Goal: Information Seeking & Learning: Find specific fact

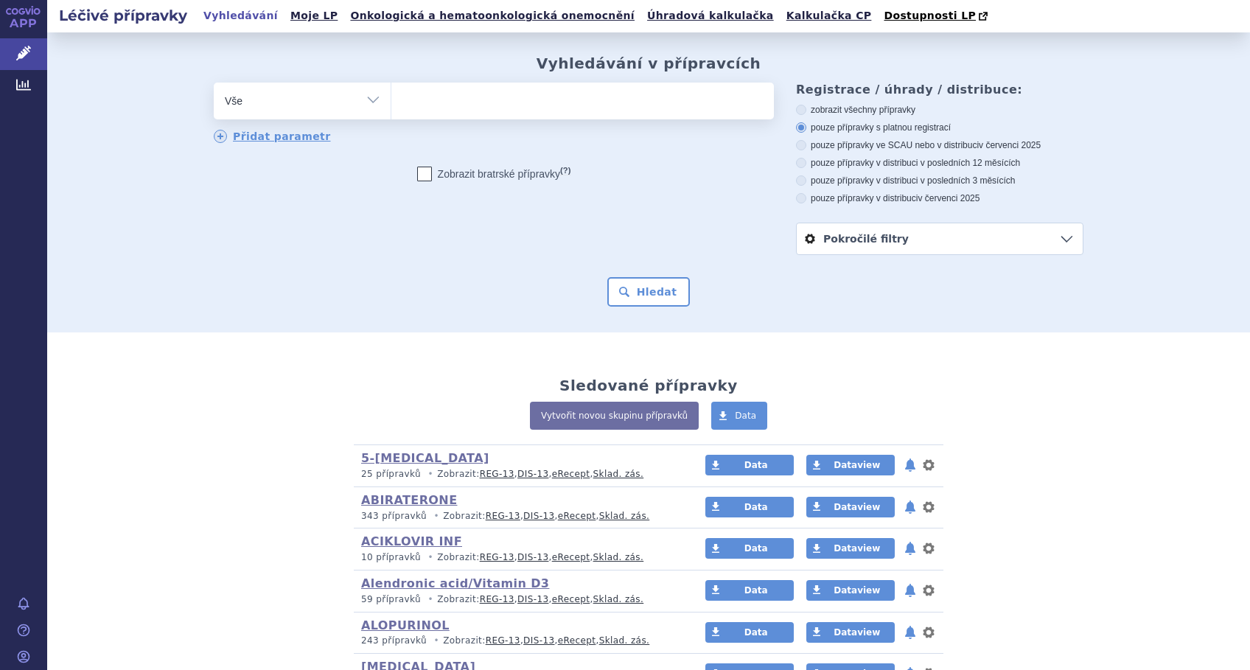
click at [452, 99] on ul at bounding box center [582, 98] width 382 height 31
click at [391, 99] on select at bounding box center [391, 100] width 1 height 37
type input "ka"
type input "kape"
type input "kapec"
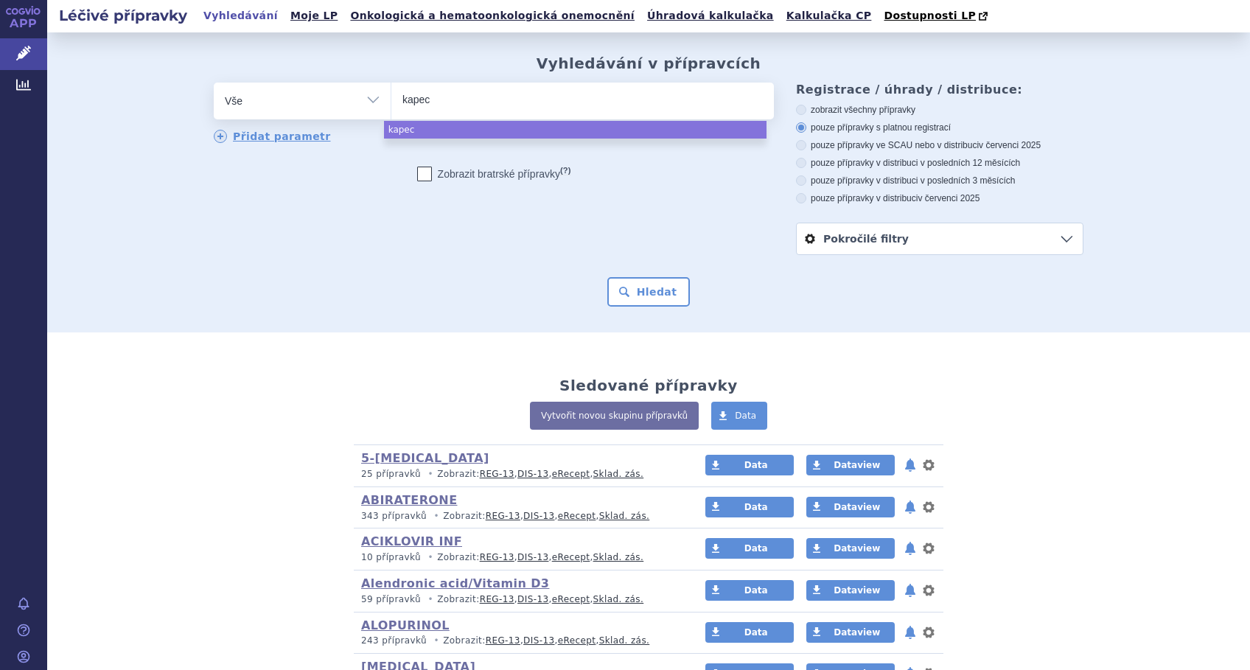
type input "kapeci"
type input "kapecie"
type input "kapeci"
type input "kapecit"
type input "kapecita"
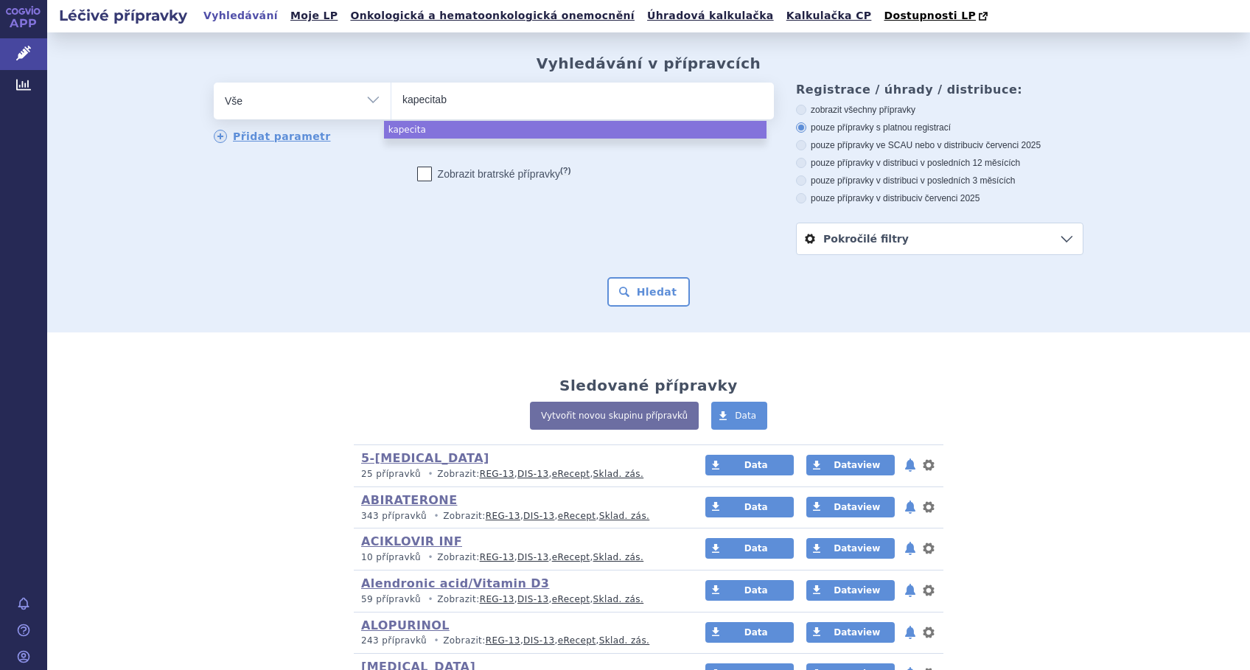
type input "kapecitabi"
type input "kapecitabine"
select select "kapecitabine"
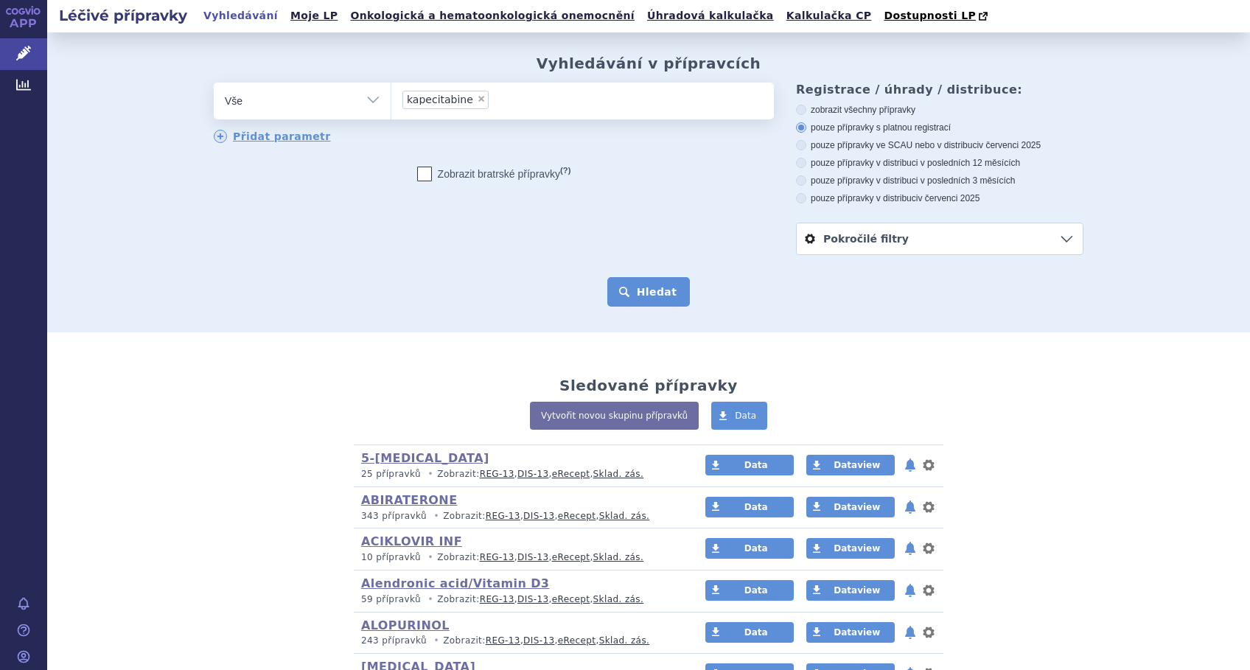
click at [654, 295] on button "Hledat" at bounding box center [648, 291] width 83 height 29
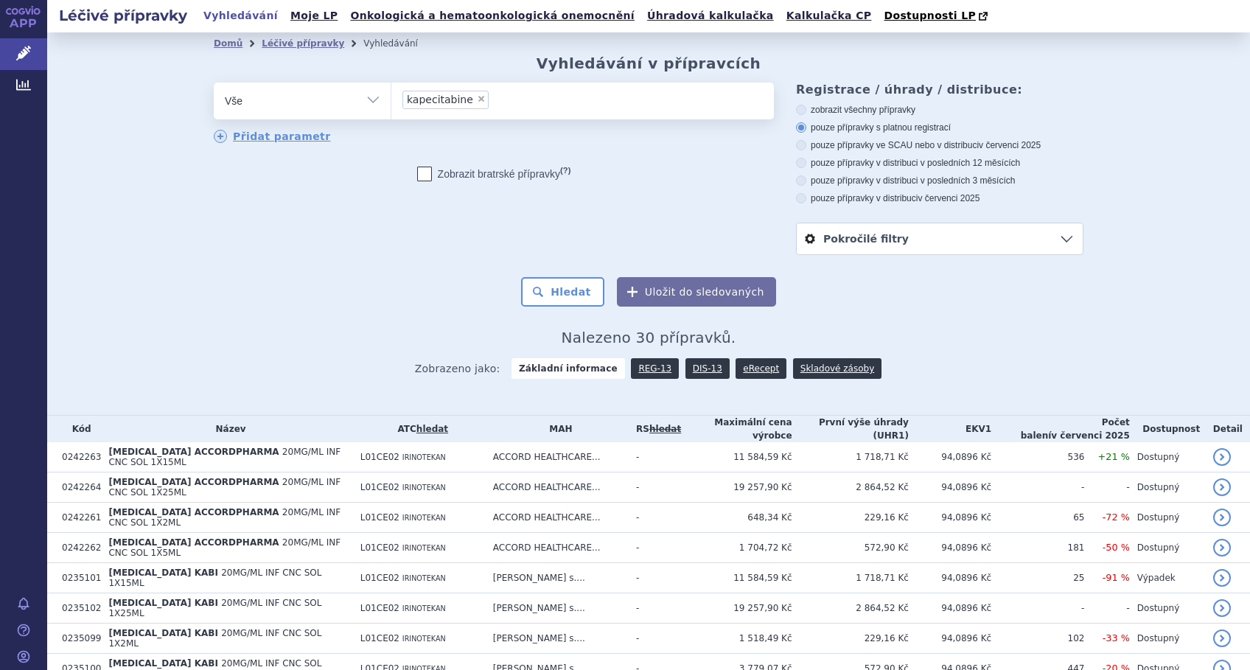
click at [477, 98] on span "×" at bounding box center [481, 98] width 9 height 9
click at [391, 98] on select "kapecitabine" at bounding box center [391, 100] width 1 height 37
select select
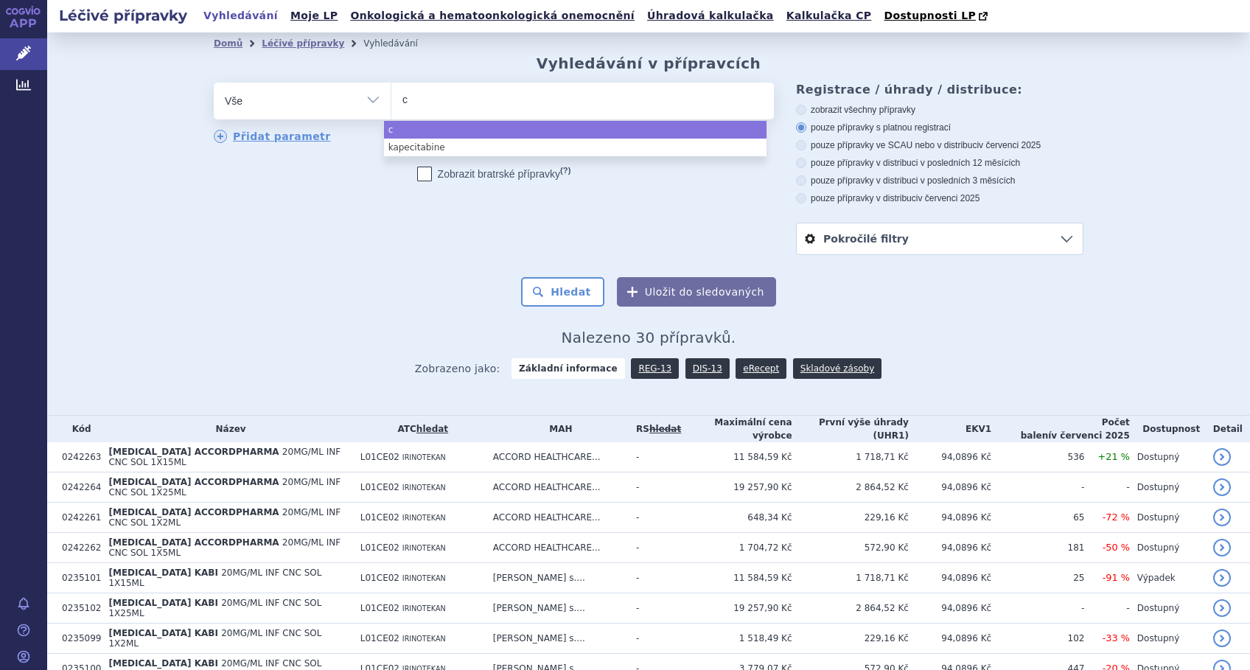
type input "ca"
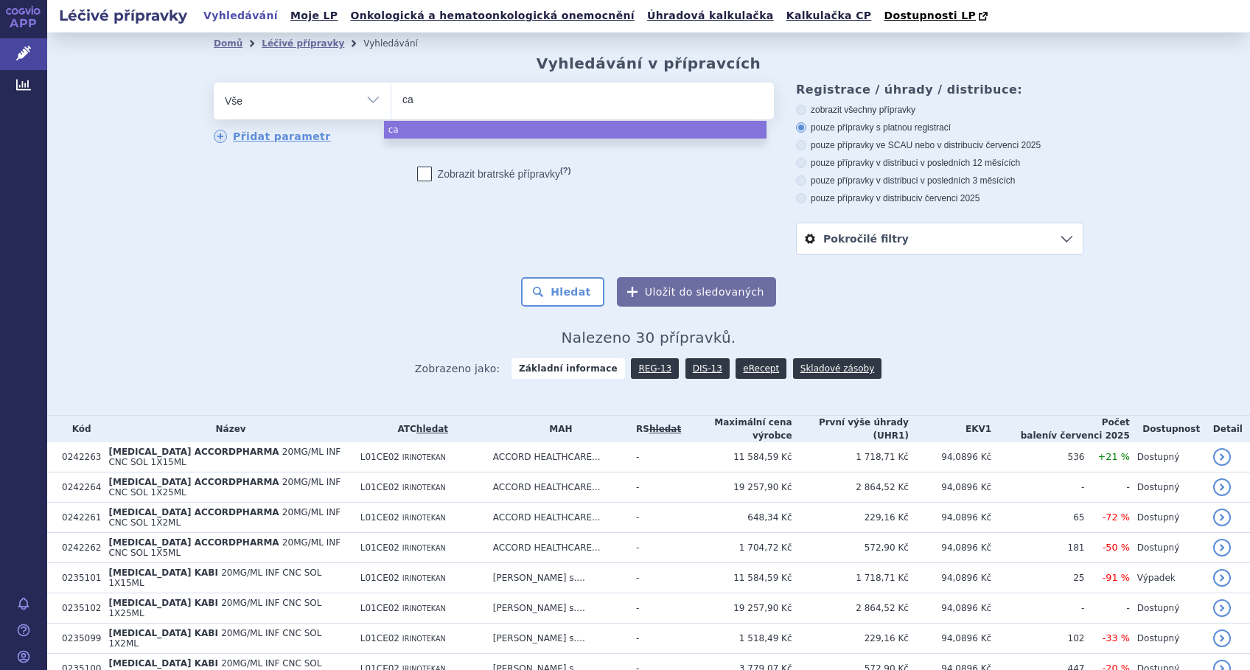
type input "cap"
type input "cape"
type input "capec"
type input "capeci"
type input "capecit"
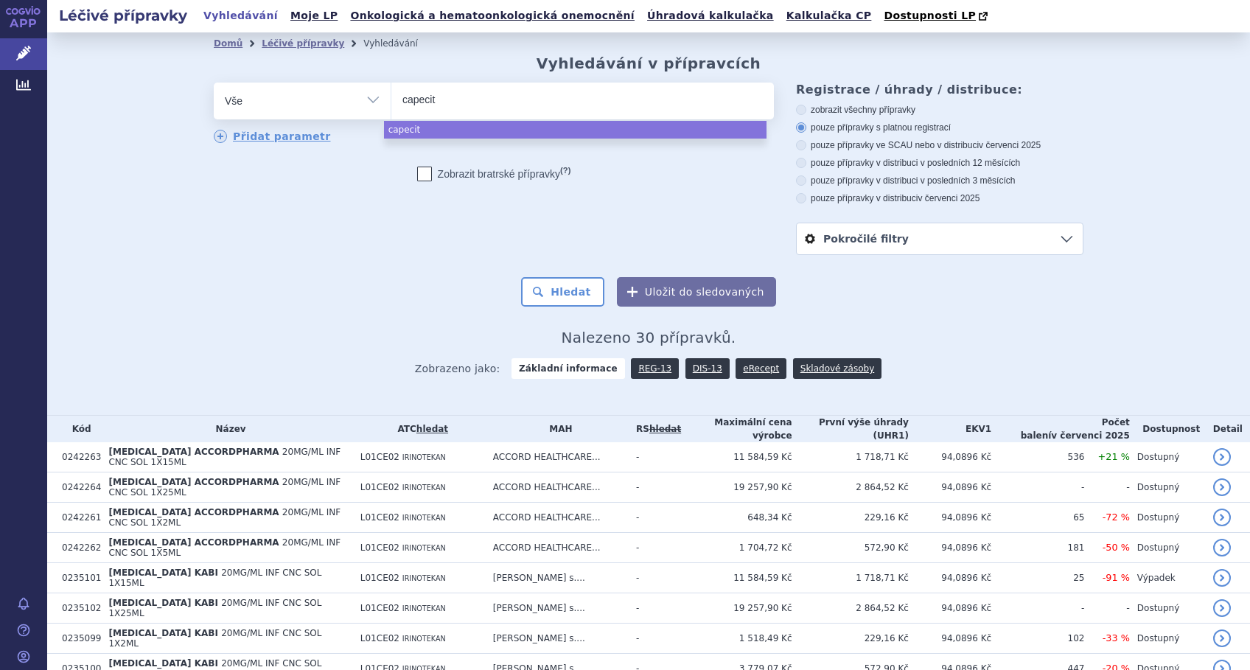
type input "capecita"
type input "capecitabi"
type input "capecitabin"
type input "[MEDICAL_DATA]"
select select "capecitabine"
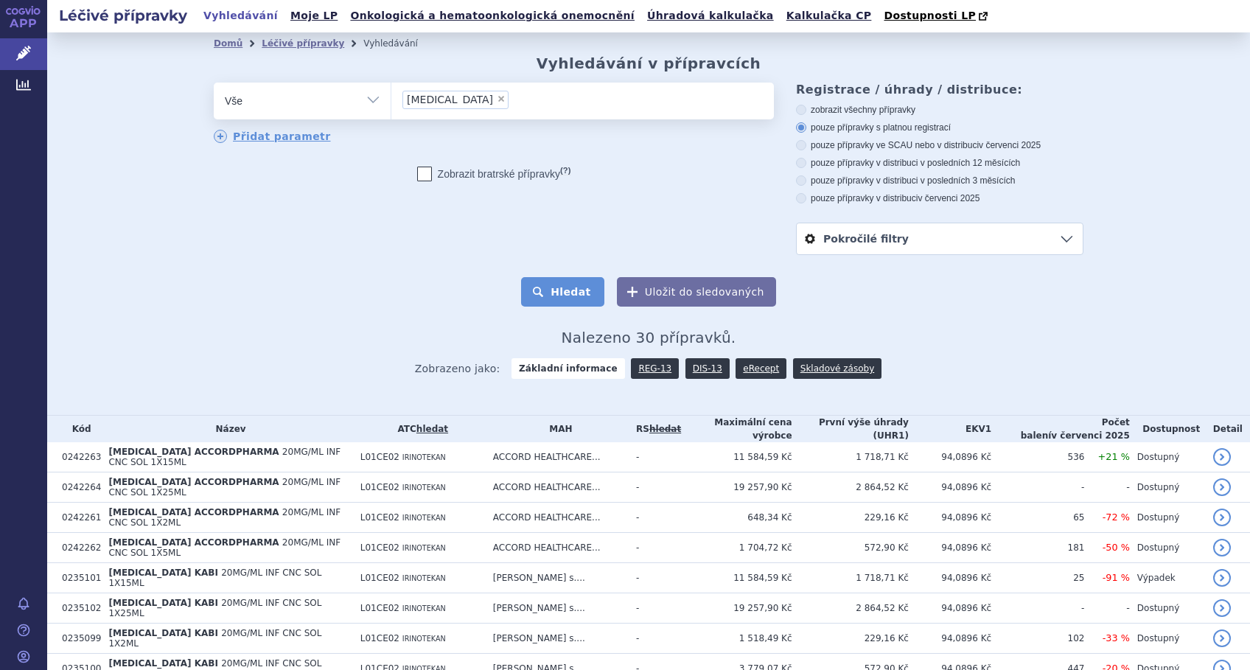
click at [562, 304] on button "Hledat" at bounding box center [562, 291] width 83 height 29
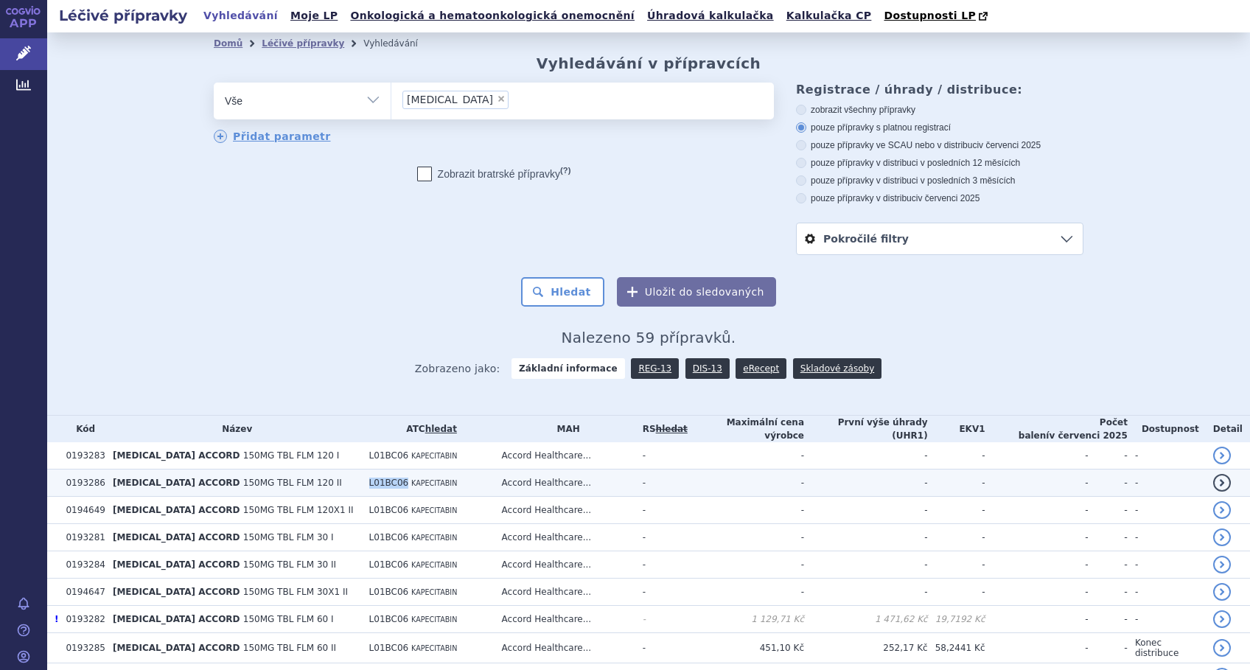
drag, startPoint x: 386, startPoint y: 481, endPoint x: 350, endPoint y: 480, distance: 36.1
click at [362, 480] on td "L01BC06 KAPECITABIN" at bounding box center [428, 482] width 133 height 27
copy span "L01BC06"
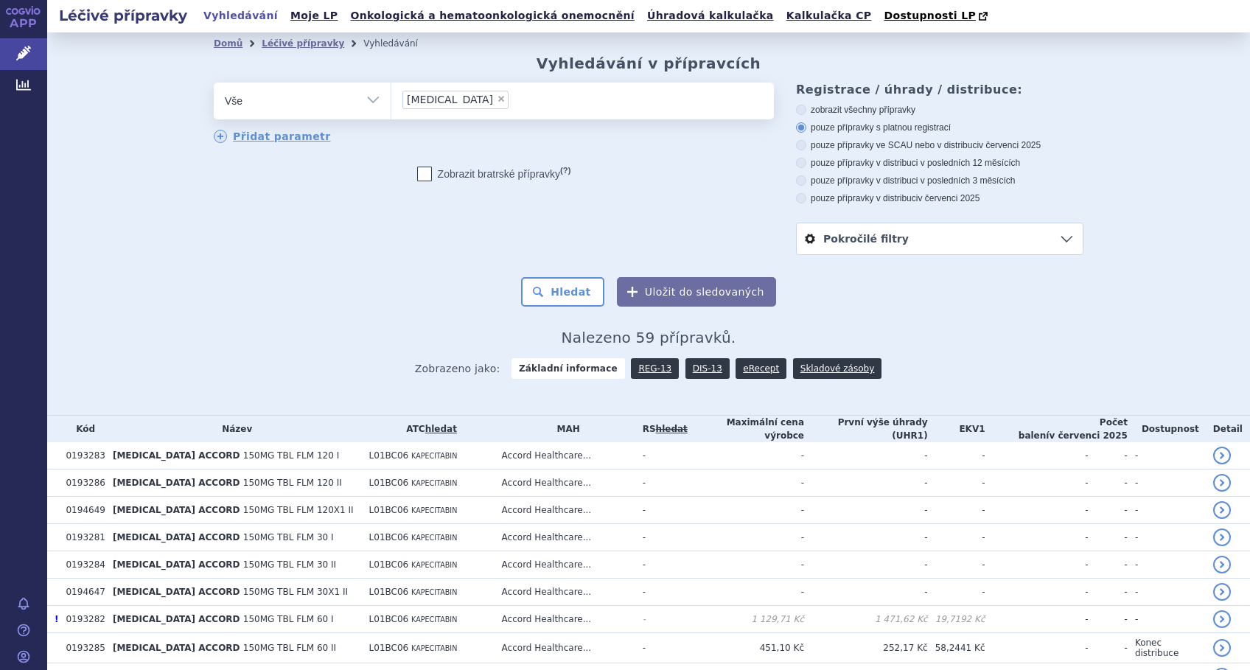
click at [497, 100] on span "×" at bounding box center [501, 98] width 9 height 9
click at [391, 100] on select "capecitabine" at bounding box center [391, 100] width 1 height 37
select select
type input "L01BC06"
select select "L01BC06"
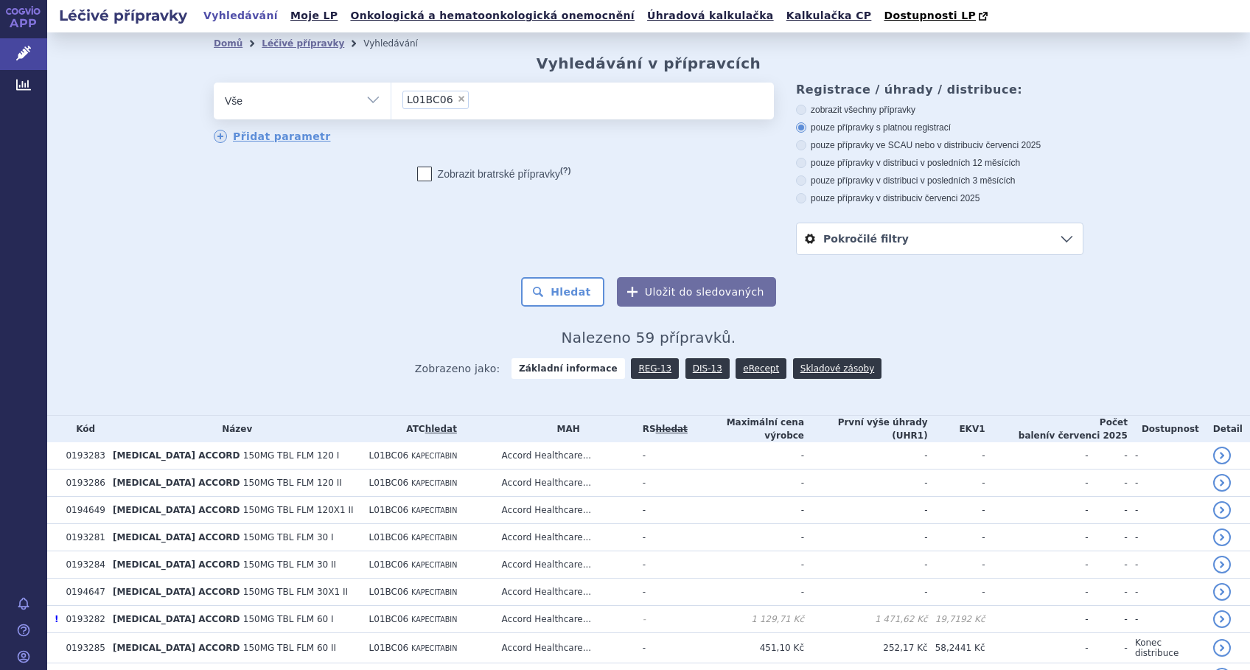
click at [362, 100] on select "Vše Přípravek/SUKL kód MAH VPOIS ATC/Aktivní látka Léková forma Síla" at bounding box center [302, 99] width 177 height 33
select select "filter-atc-group"
click at [214, 83] on select "Vše Přípravek/SUKL kód MAH VPOIS ATC/Aktivní látka Léková forma Síla" at bounding box center [302, 99] width 177 height 33
click at [483, 100] on ul at bounding box center [582, 98] width 382 height 31
click at [391, 100] on select at bounding box center [391, 100] width 1 height 37
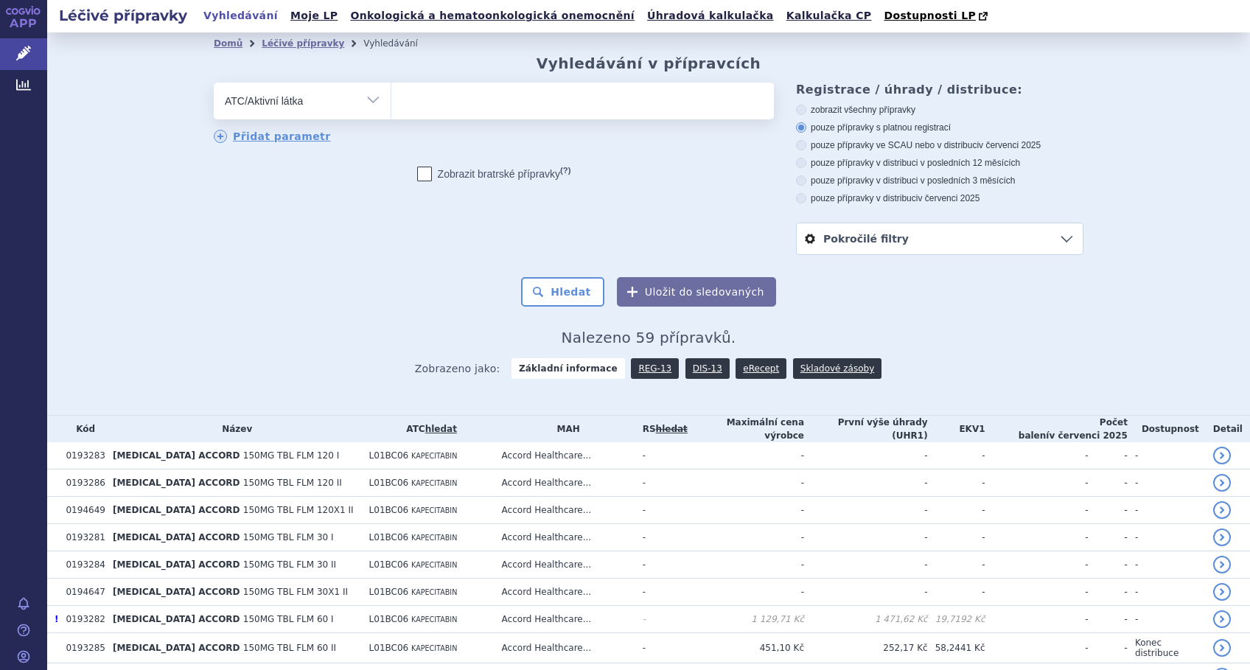
paste input "L01BC06"
type input "L01BC06"
select select "L01BC06"
click at [554, 298] on button "Hledat" at bounding box center [562, 291] width 83 height 29
click at [696, 373] on link "DIS-13" at bounding box center [707, 368] width 44 height 21
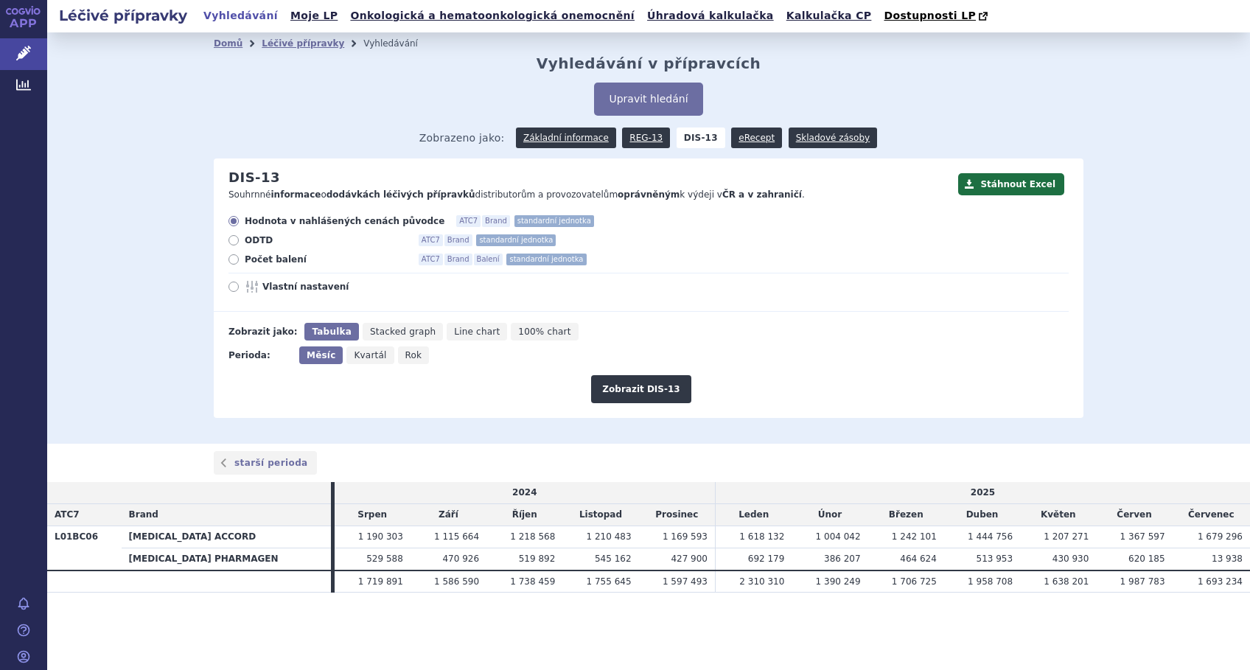
click at [778, 640] on section "Domů Léčivé přípravky Vyhledávání Vyhledávání v přípravcích Upravit hledání ods…" at bounding box center [648, 341] width 1202 height 619
